Goal: Complete application form

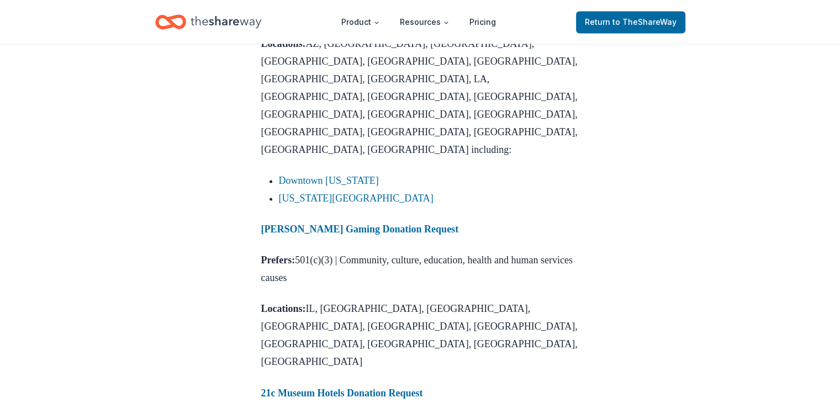
scroll to position [1717, 0]
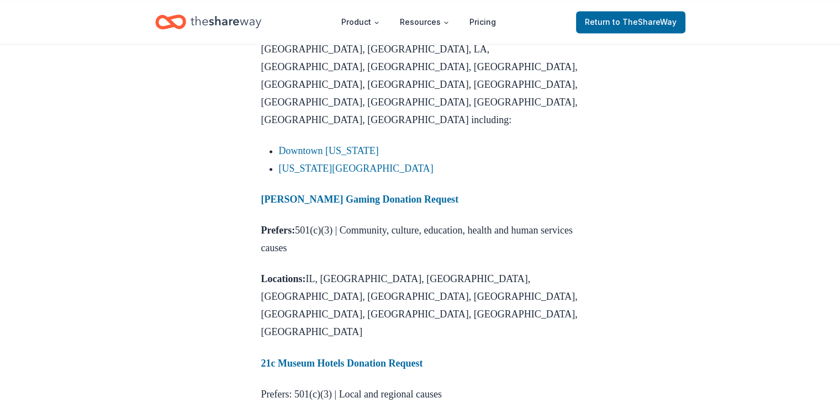
scroll to position [1739, 0]
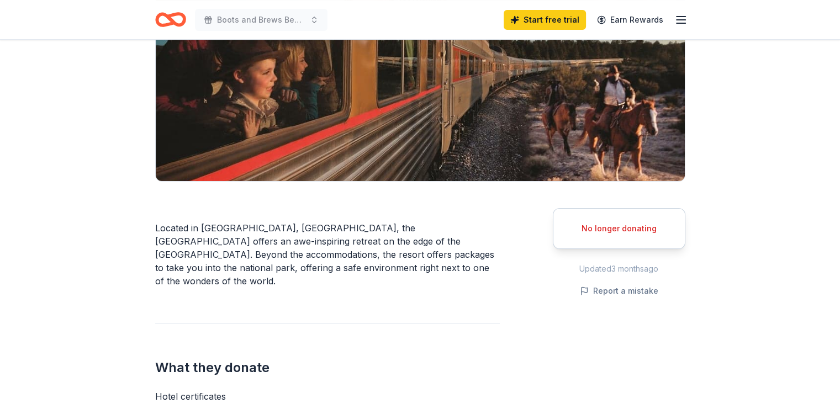
scroll to position [155, 0]
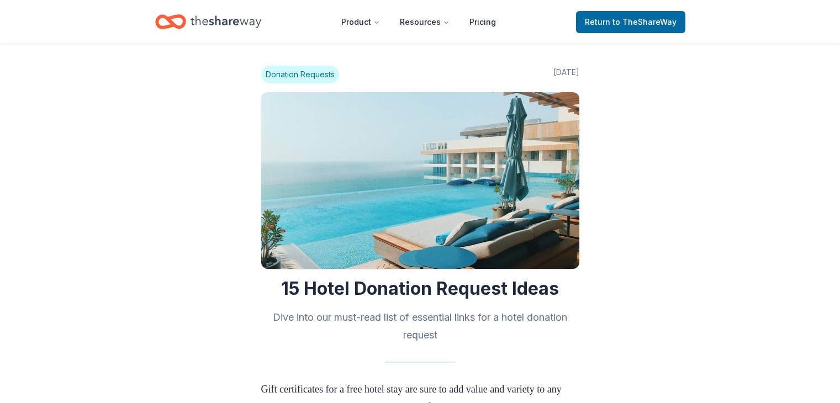
scroll to position [1701, 0]
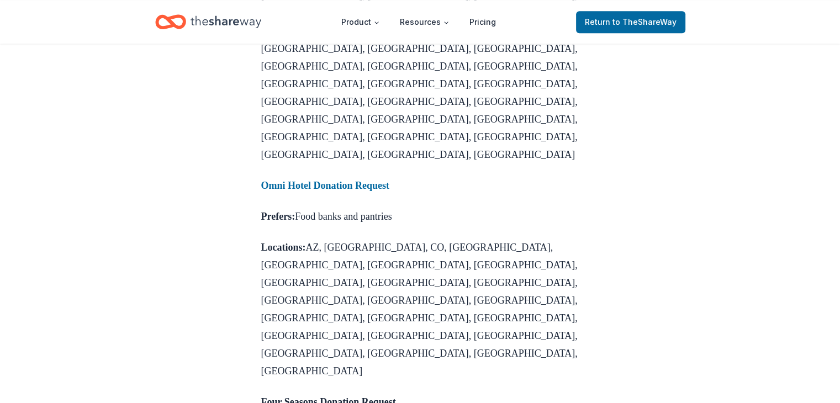
scroll to position [1292, 0]
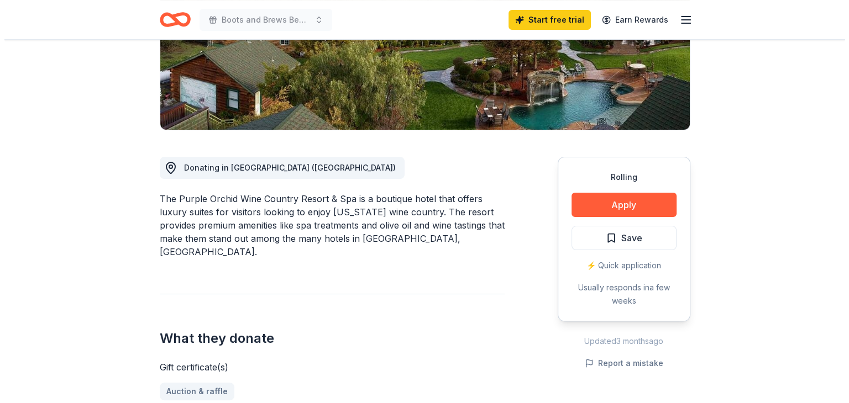
scroll to position [208, 0]
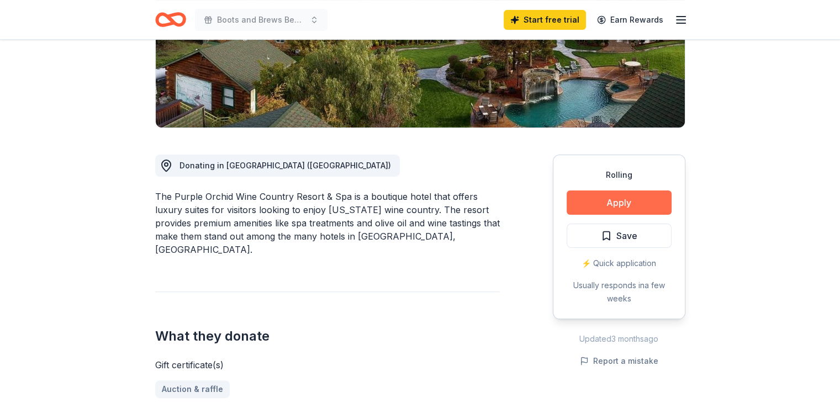
click at [630, 199] on button "Apply" at bounding box center [619, 203] width 105 height 24
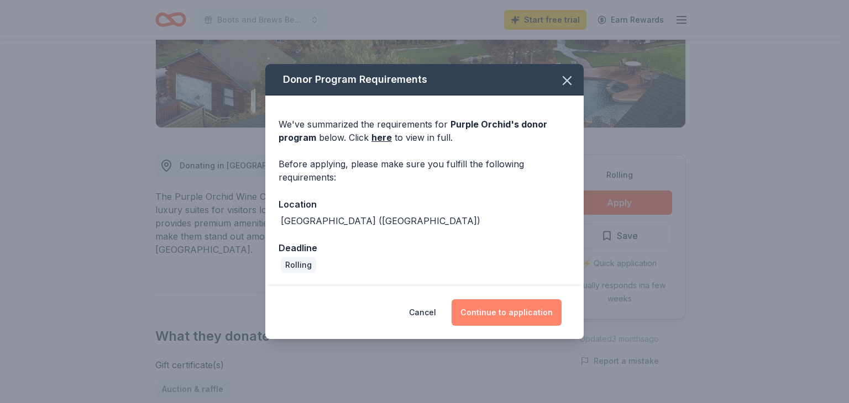
click at [496, 306] on button "Continue to application" at bounding box center [506, 312] width 110 height 27
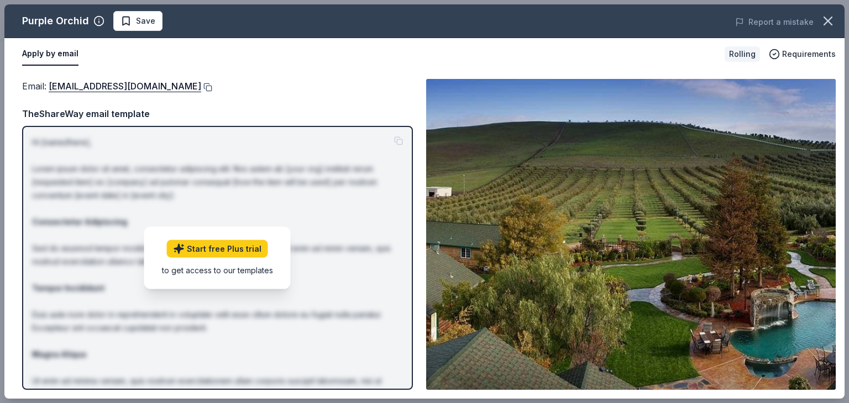
click at [201, 86] on button at bounding box center [206, 87] width 11 height 9
